Goal: Task Accomplishment & Management: Manage account settings

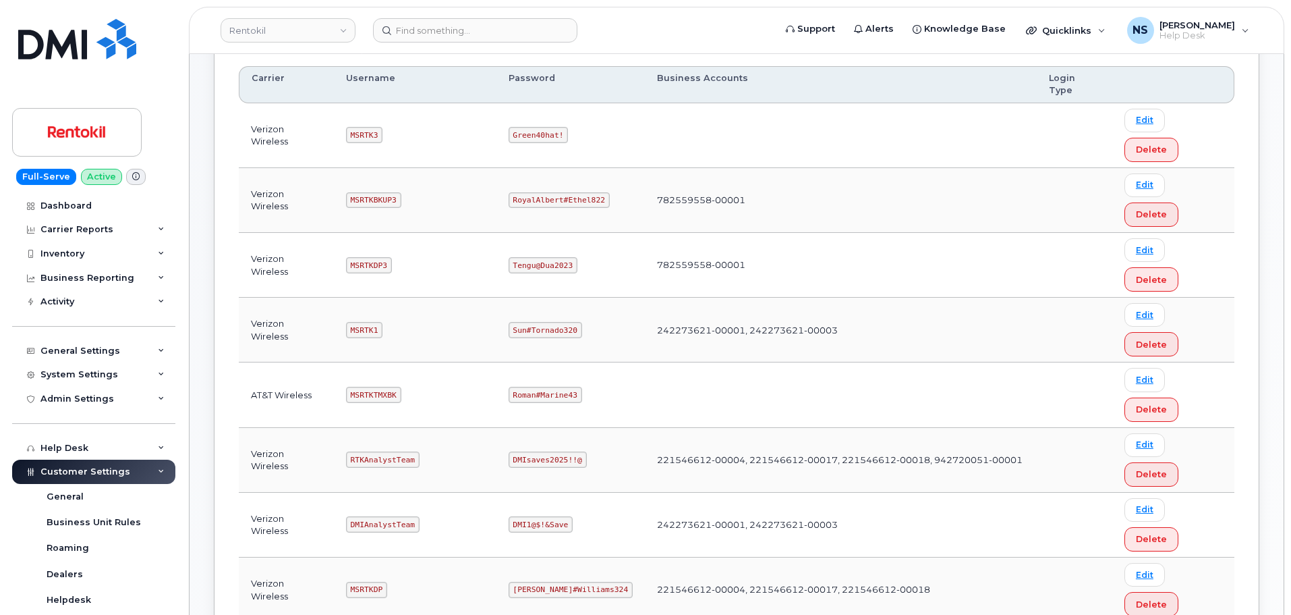
scroll to position [202, 0]
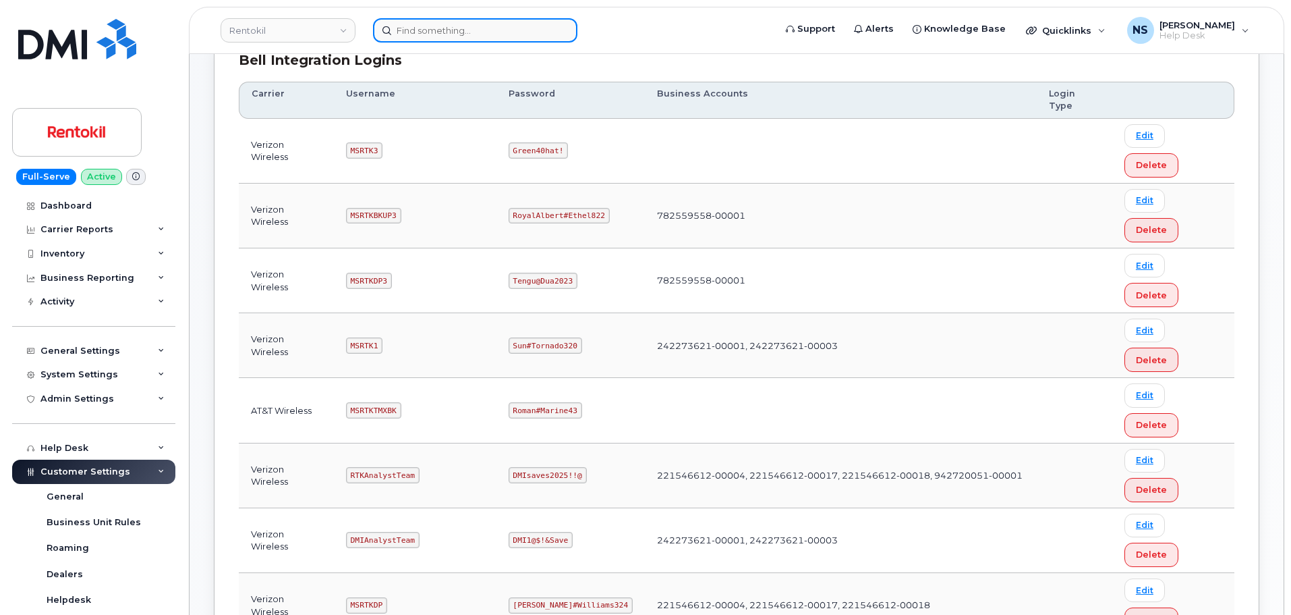
click at [415, 40] on input at bounding box center [475, 30] width 204 height 24
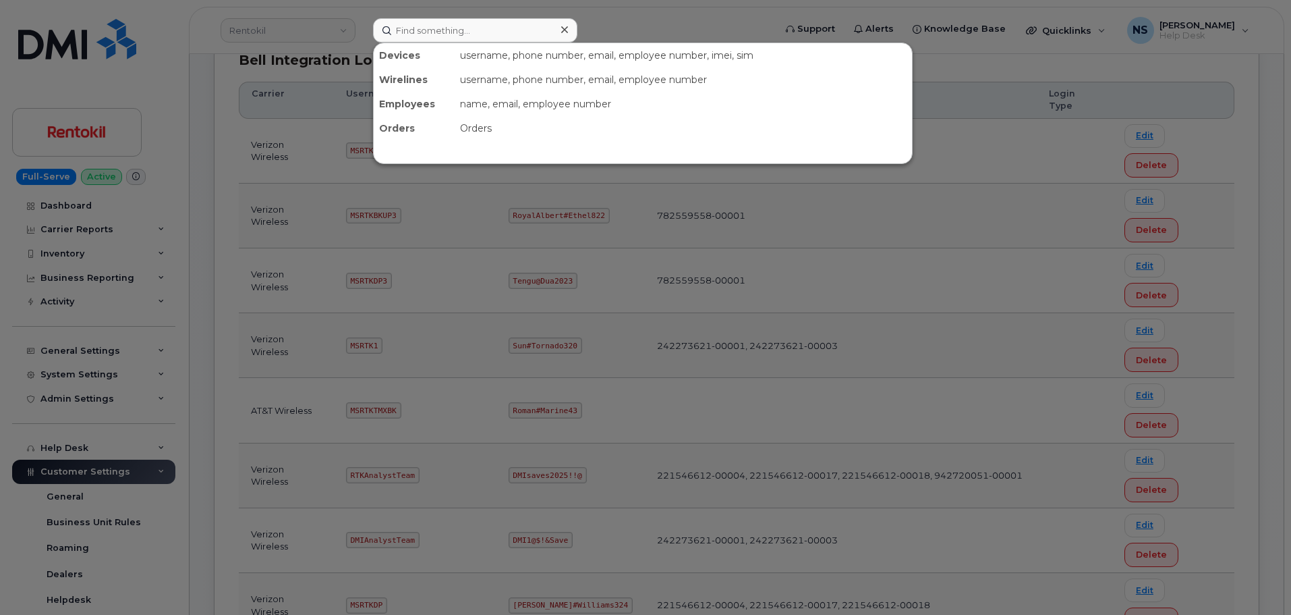
click at [589, 296] on div at bounding box center [645, 307] width 1291 height 615
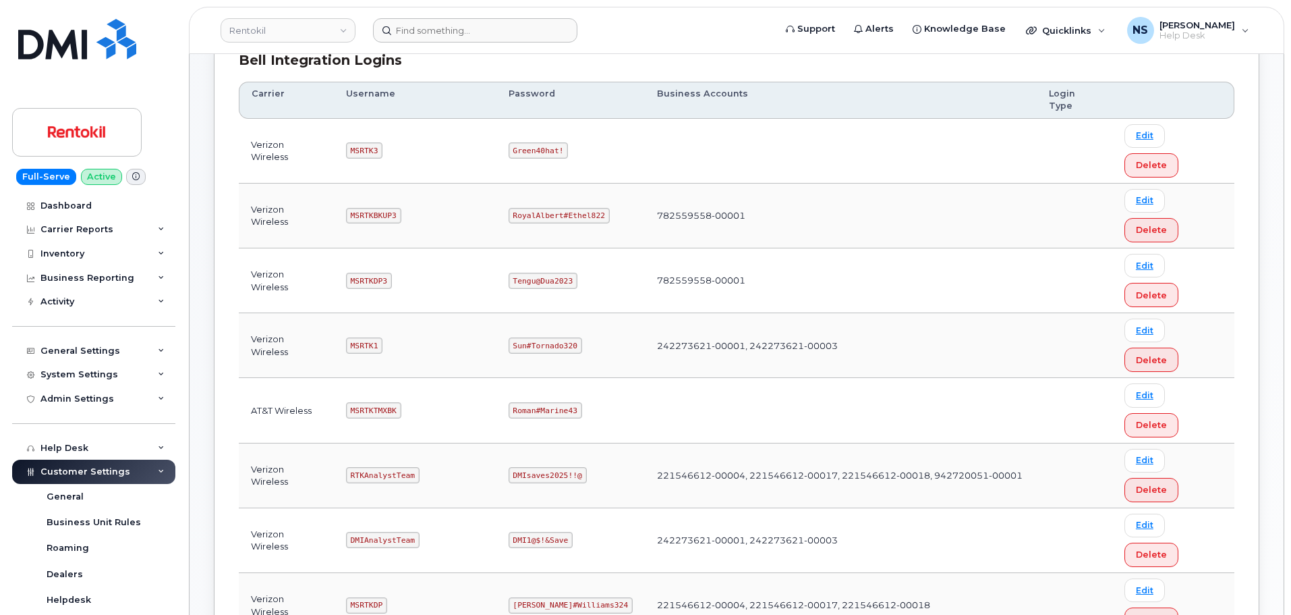
click at [362, 337] on code "MSRTK1" at bounding box center [364, 345] width 36 height 16
copy code "MSRTK1"
click at [542, 313] on td "Sun#Tornado320" at bounding box center [571, 345] width 148 height 65
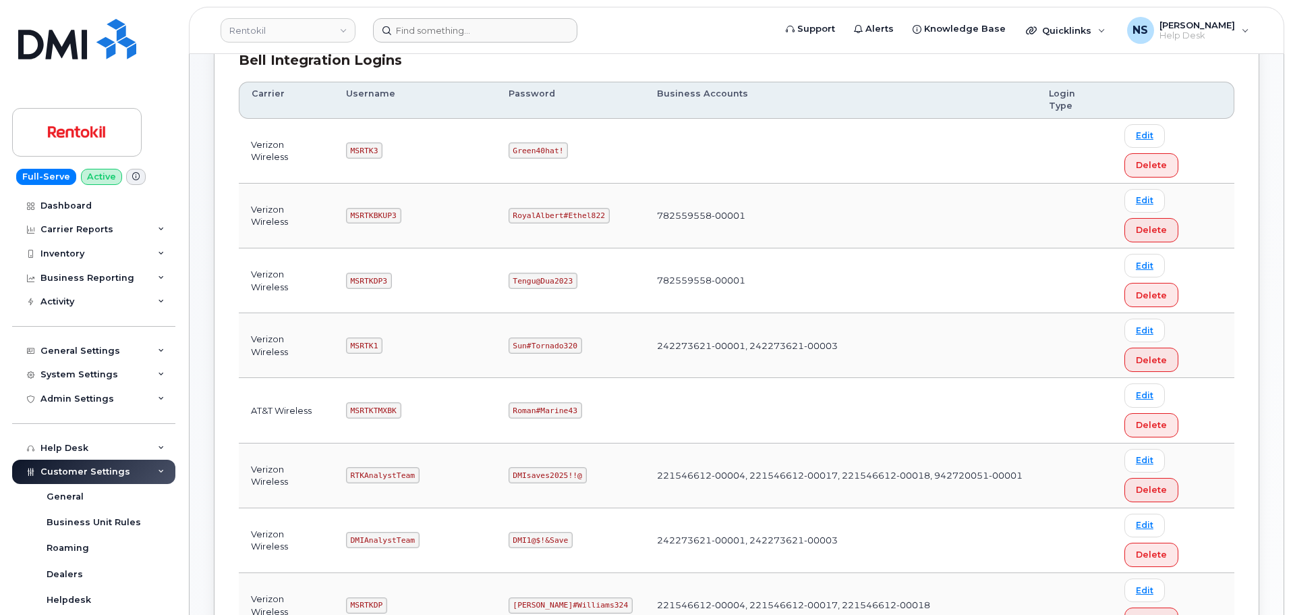
click at [538, 337] on code "Sun#Tornado320" at bounding box center [546, 345] width 74 height 16
copy code "Sun#Tornado320"
click at [345, 248] on td "MSRTKDP3" at bounding box center [415, 280] width 163 height 65
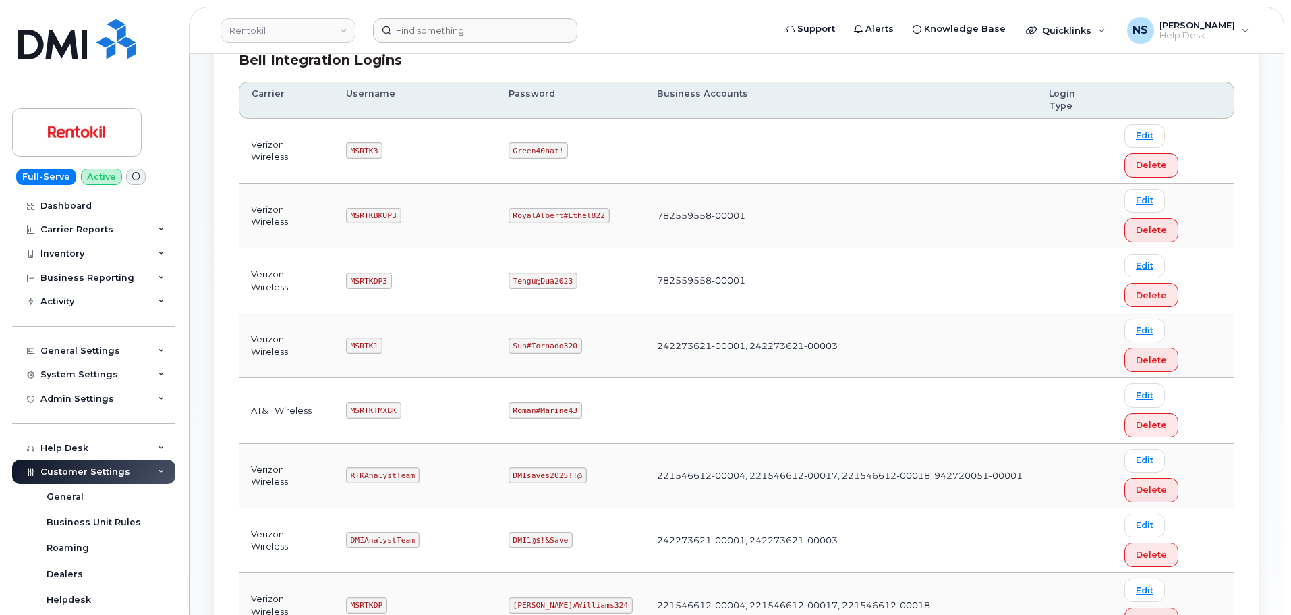
click at [354, 273] on code "MSRTKDP3" at bounding box center [369, 281] width 46 height 16
click at [355, 273] on code "MSRTKDP3" at bounding box center [369, 281] width 46 height 16
copy code "MSRTKDP3"
click at [534, 273] on code "Tengu@Dua2023" at bounding box center [543, 281] width 69 height 16
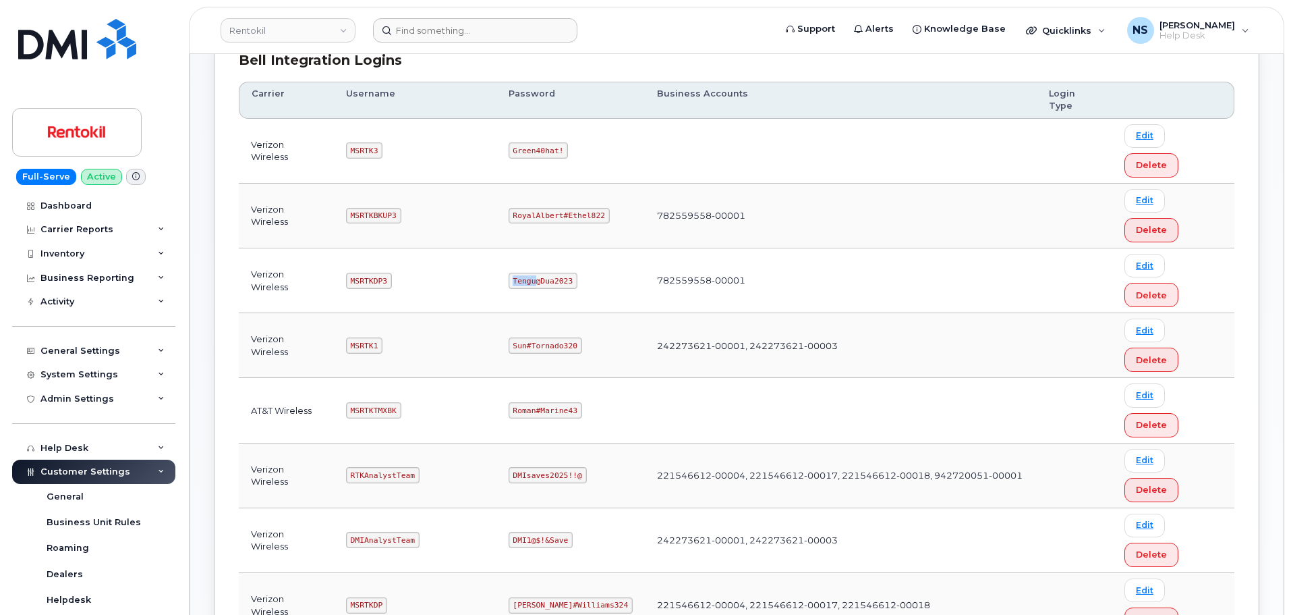
click at [535, 273] on code "Tengu@Dua2023" at bounding box center [543, 281] width 69 height 16
click at [536, 273] on code "Tengu@Dua2023" at bounding box center [543, 281] width 69 height 16
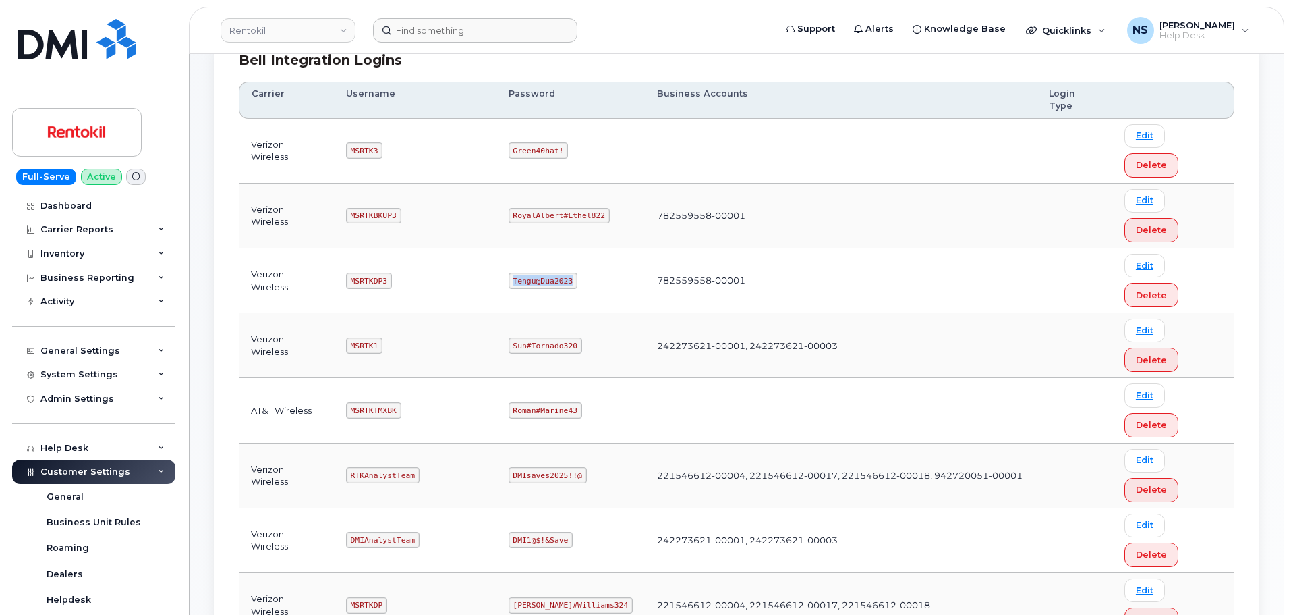
click at [536, 273] on code "Tengu@Dua2023" at bounding box center [543, 281] width 69 height 16
click at [351, 208] on code "MSRTKBKUP3" at bounding box center [373, 216] width 55 height 16
copy code "MSRTKBKUP3"
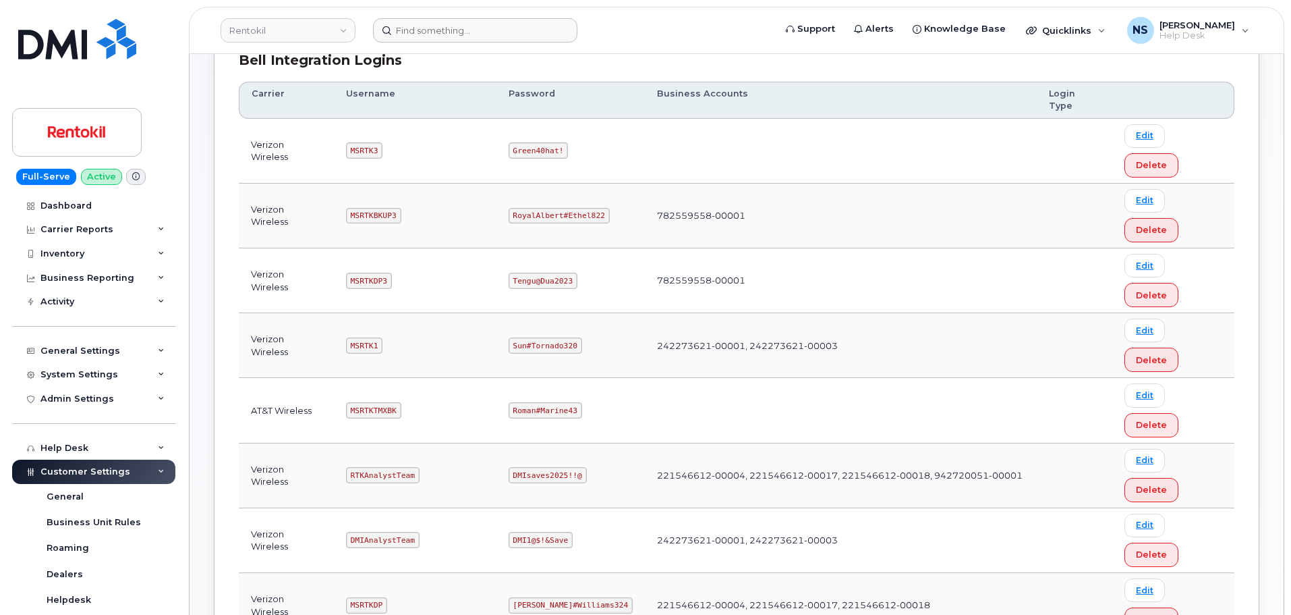
click at [559, 208] on code "RoyalAlbert#Ethel822" at bounding box center [559, 216] width 101 height 16
copy code "RoyalAlbert#Ethel822"
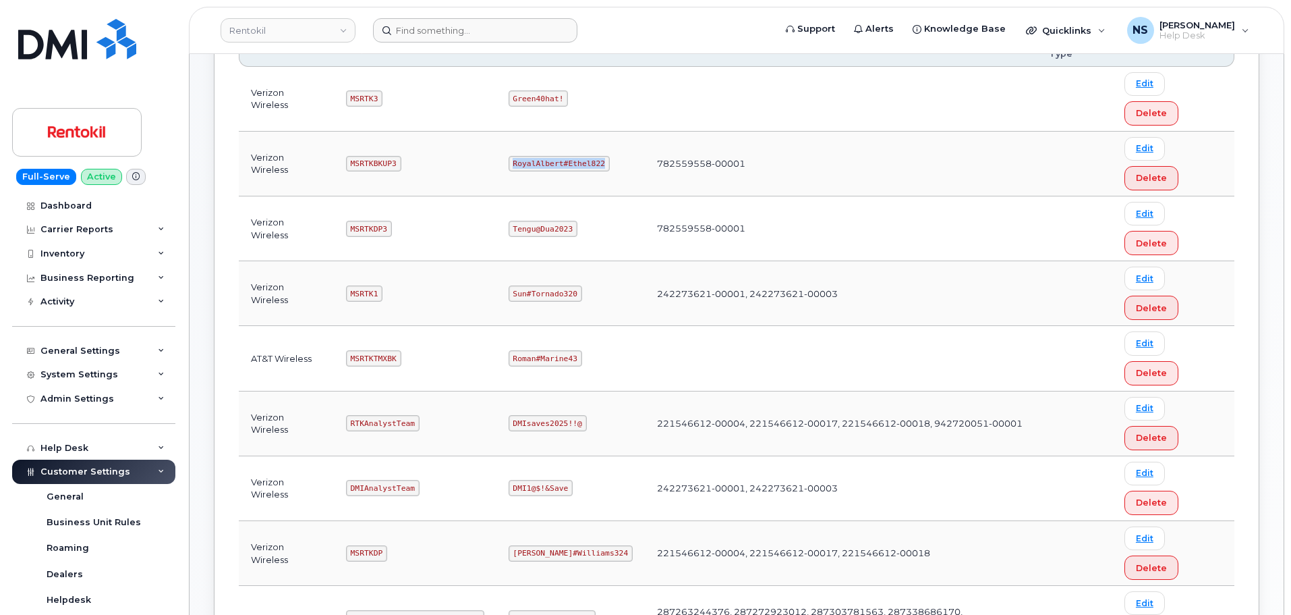
scroll to position [270, 0]
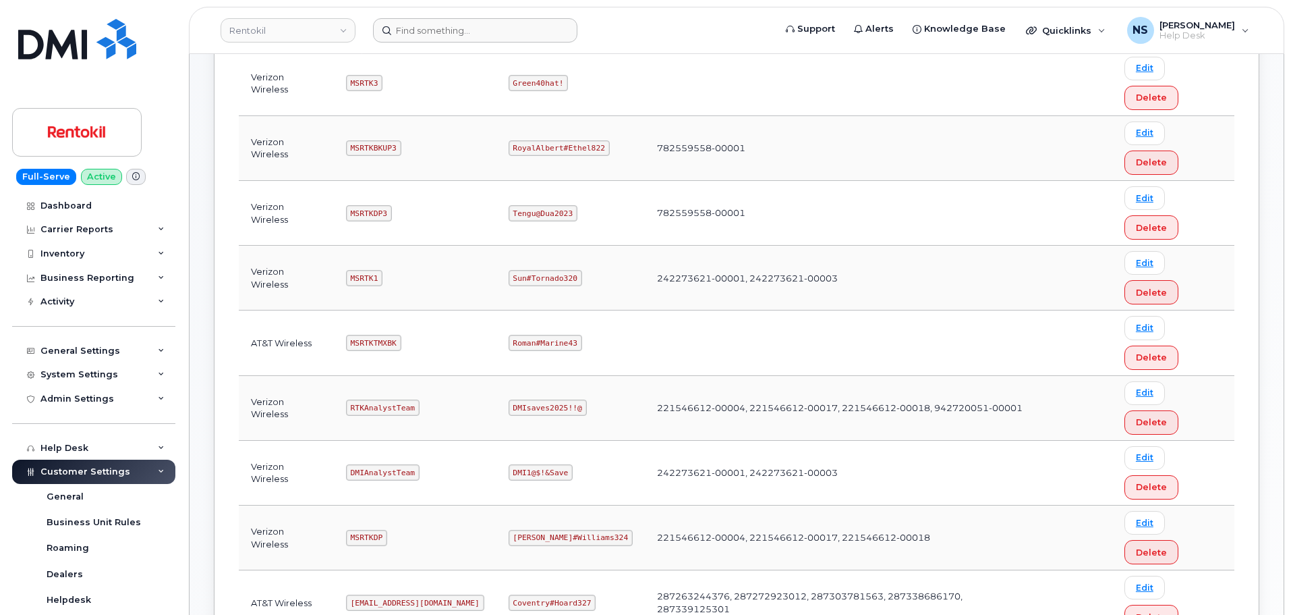
click at [370, 530] on code "MSRTKDP" at bounding box center [366, 538] width 41 height 16
copy code "MSRTKDP"
drag, startPoint x: 538, startPoint y: 325, endPoint x: 541, endPoint y: 315, distance: 9.8
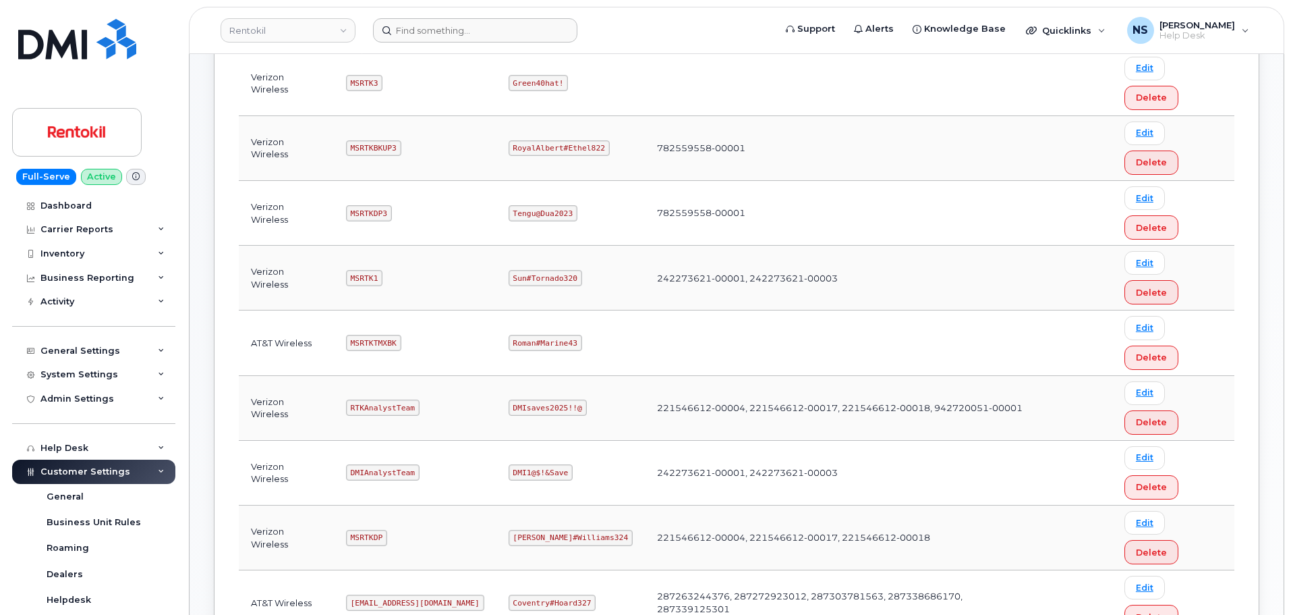
click at [542, 530] on code "Gertie#Williams324" at bounding box center [571, 538] width 124 height 16
copy code "Gertie#Williams324"
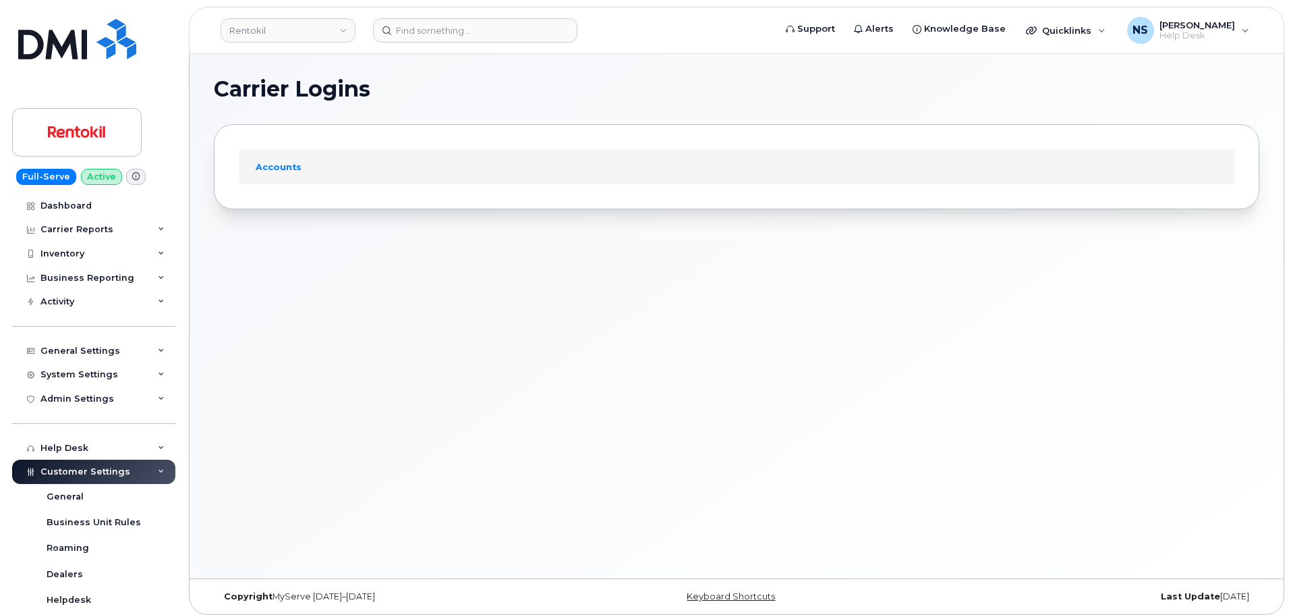
click at [468, 44] on header "Rentokil Support Alerts Knowledge Base Quicklinks Suspend / Cancel Device Chang…" at bounding box center [737, 30] width 1096 height 47
click at [462, 20] on input at bounding box center [475, 30] width 204 height 24
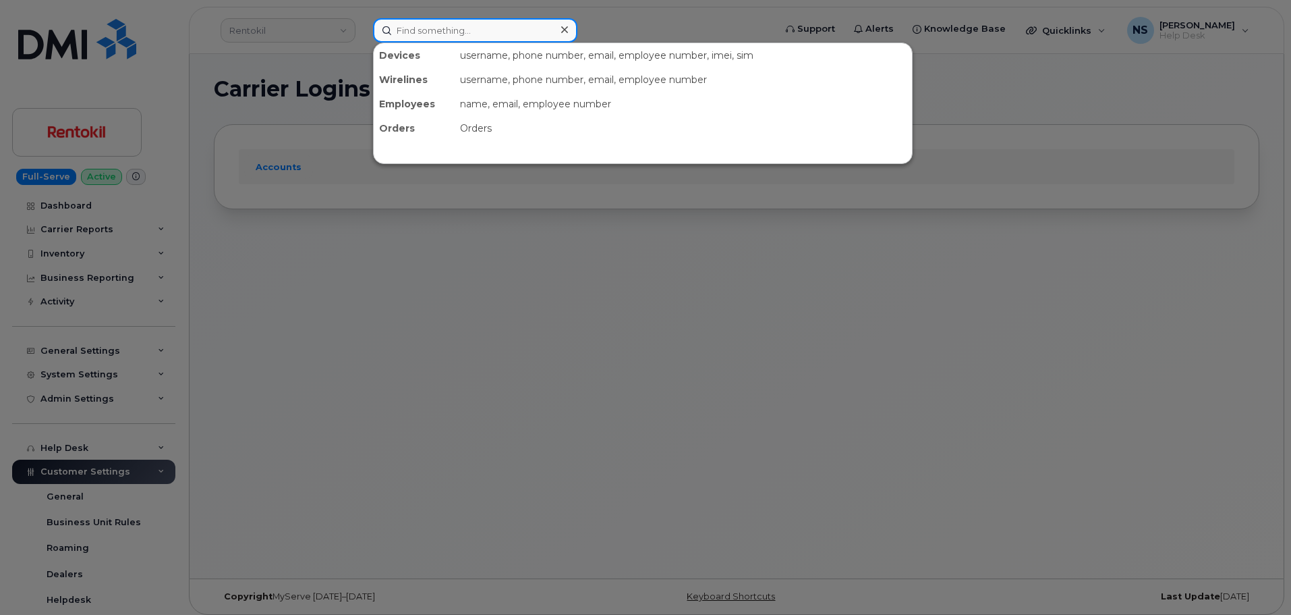
paste input "[PHONE_NUMBER]"
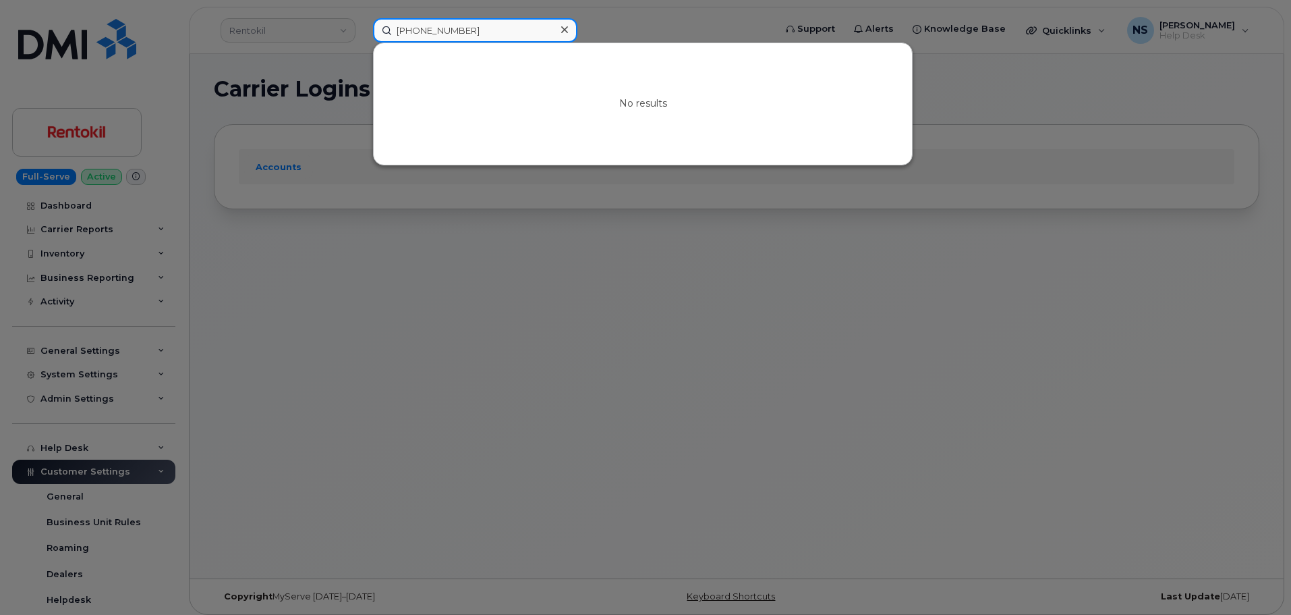
click at [447, 34] on input "[PHONE_NUMBER]" at bounding box center [475, 30] width 204 height 24
click at [443, 33] on input "[PHONE_NUMBER]" at bounding box center [475, 30] width 204 height 24
type input "8128931564"
click at [466, 24] on input "8128931564" at bounding box center [475, 30] width 204 height 24
